Goal: Information Seeking & Learning: Learn about a topic

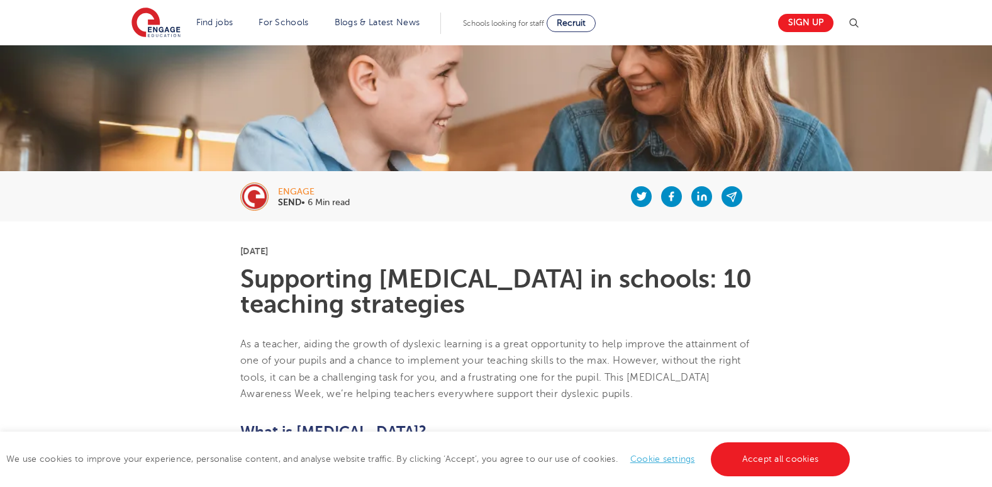
scroll to position [440, 0]
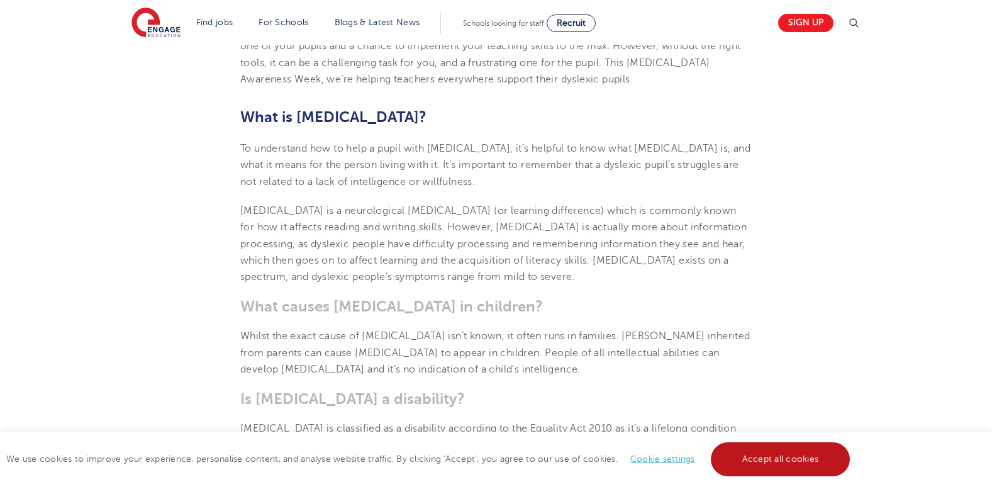
click at [744, 456] on link "Accept all cookies" at bounding box center [781, 459] width 140 height 34
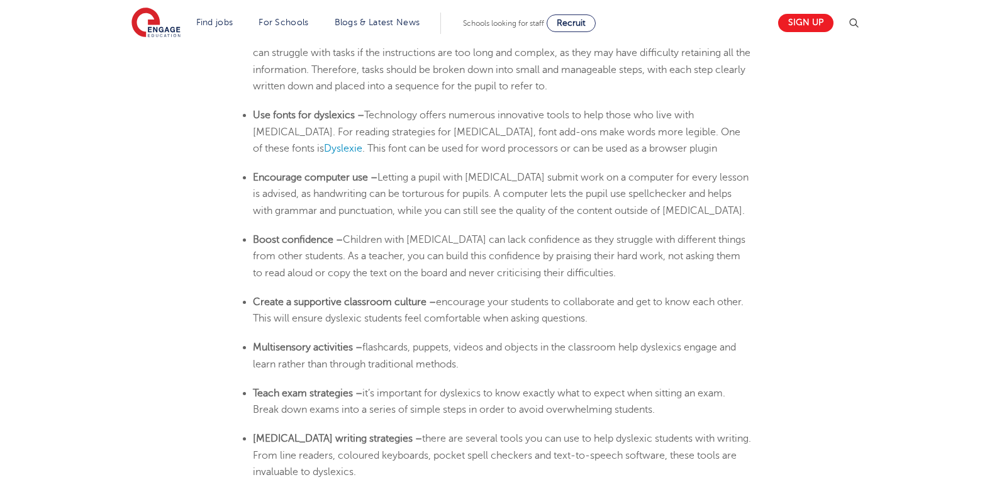
scroll to position [2075, 0]
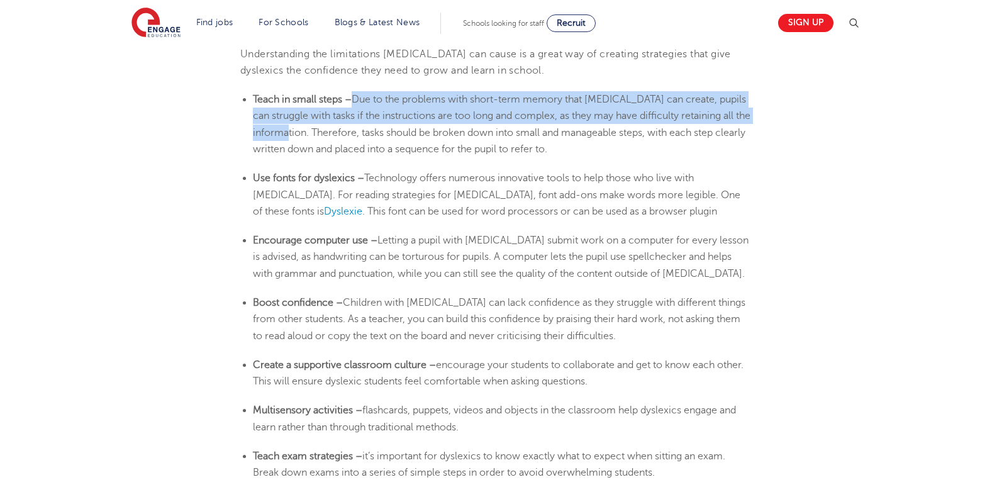
drag, startPoint x: 309, startPoint y: 133, endPoint x: 354, endPoint y: 102, distance: 54.4
click at [354, 102] on span "Due to the problems with short-term memory that [MEDICAL_DATA] can create, pupi…" at bounding box center [501, 124] width 497 height 61
drag, startPoint x: 354, startPoint y: 102, endPoint x: 384, endPoint y: 102, distance: 30.2
copy span "Due to the problems with short-term memory that [MEDICAL_DATA] can create, pupi…"
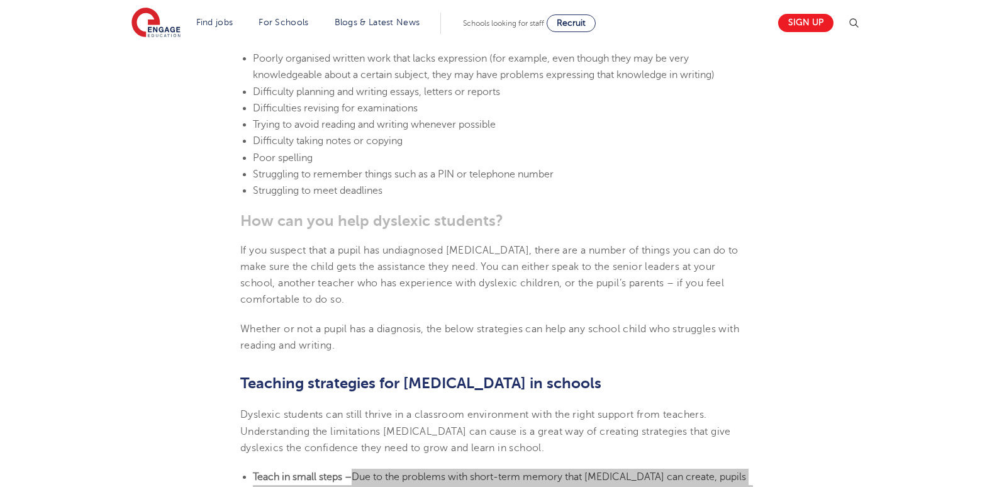
scroll to position [1258, 0]
